Goal: Transaction & Acquisition: Purchase product/service

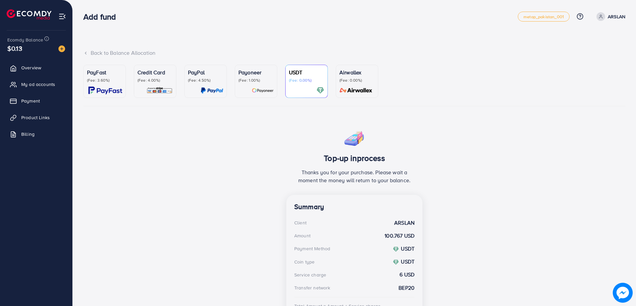
drag, startPoint x: 156, startPoint y: 22, endPoint x: 144, endPoint y: 20, distance: 12.2
click at [144, 20] on div "Add fund" at bounding box center [300, 17] width 435 height 10
drag, startPoint x: 201, startPoint y: 273, endPoint x: 186, endPoint y: 270, distance: 15.0
click at [186, 270] on div "Top-up inprocess Thanks you for your purchase. Please wait a moment the money w…" at bounding box center [354, 234] width 542 height 217
drag, startPoint x: 189, startPoint y: 289, endPoint x: 177, endPoint y: 288, distance: 11.7
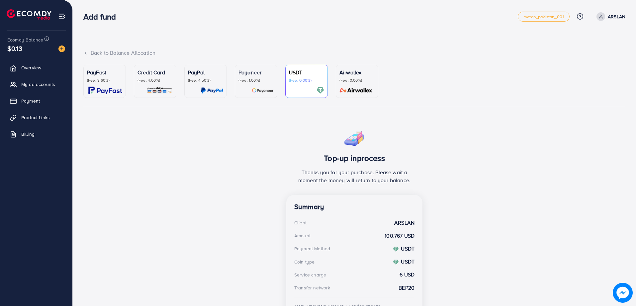
click at [177, 288] on div "Top-up inprocess Thanks you for your purchase. Please wait a moment the money w…" at bounding box center [354, 234] width 542 height 217
drag, startPoint x: 213, startPoint y: 276, endPoint x: 196, endPoint y: 283, distance: 18.0
click at [196, 283] on div "Top-up inprocess Thanks you for your purchase. Please wait a moment the money w…" at bounding box center [354, 234] width 542 height 217
click at [193, 283] on div "Top-up inprocess Thanks you for your purchase. Please wait a moment the money w…" at bounding box center [354, 234] width 542 height 217
